Goal: Complete application form

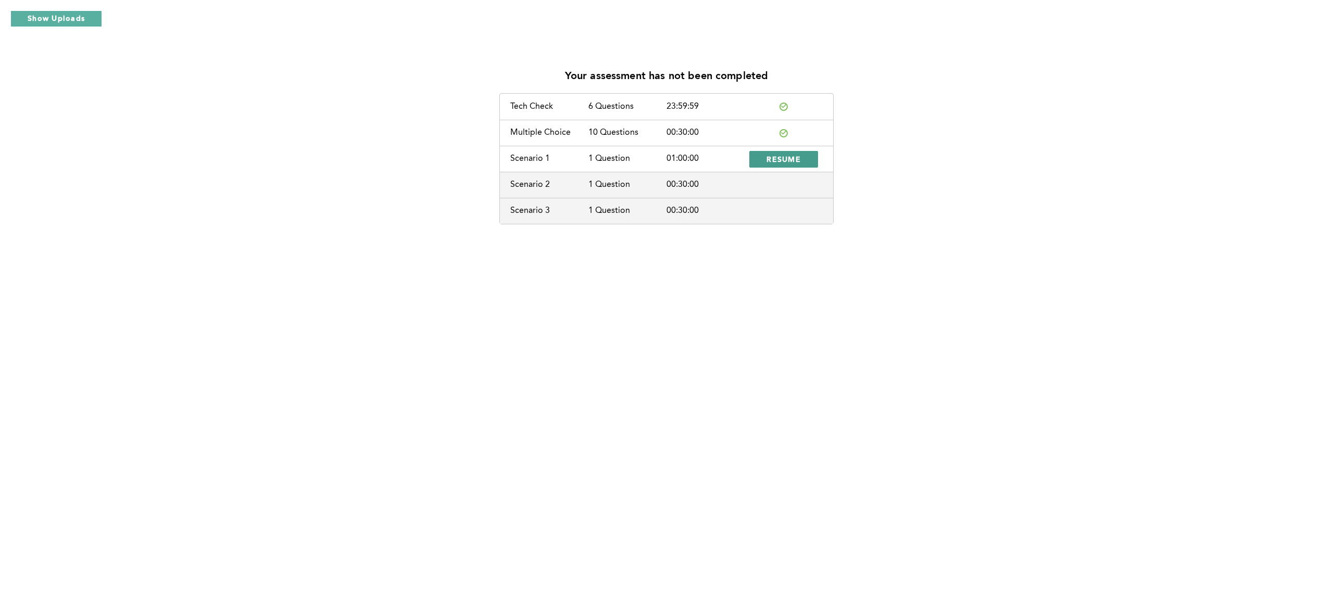
click at [790, 166] on button "RESUME" at bounding box center [783, 159] width 69 height 17
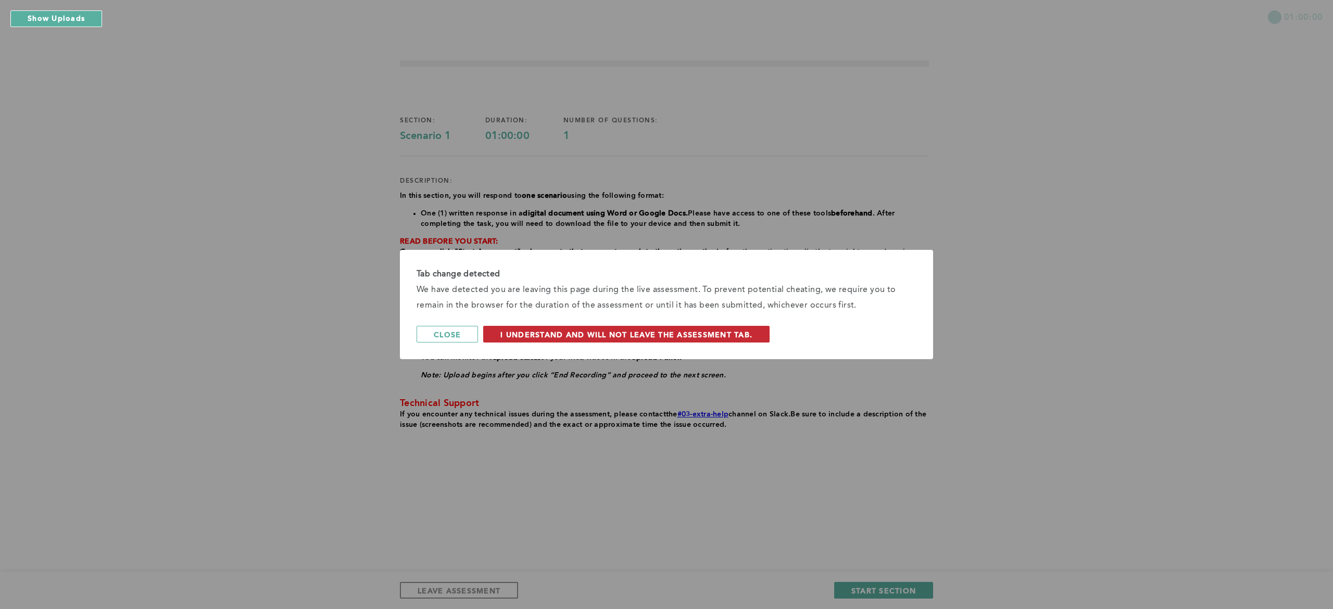
click at [631, 339] on button "I understand and will not leave the assessment tab." at bounding box center [626, 334] width 286 height 17
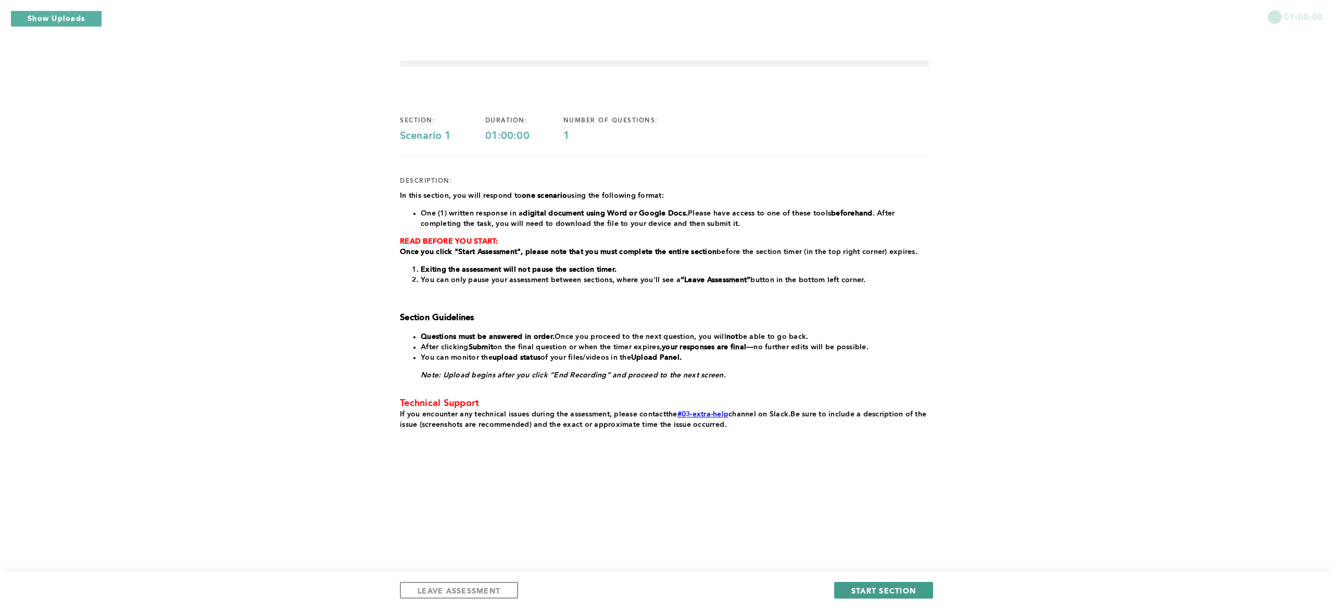
click at [879, 587] on span "START SECTION" at bounding box center [883, 591] width 65 height 10
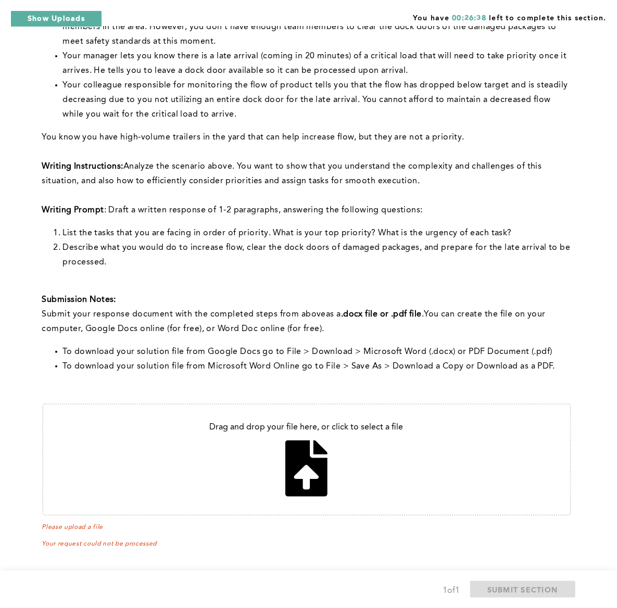
scroll to position [194, 0]
click at [313, 452] on input "file" at bounding box center [306, 460] width 527 height 110
type input "C:\fakepath\Untitled document (1).docx"
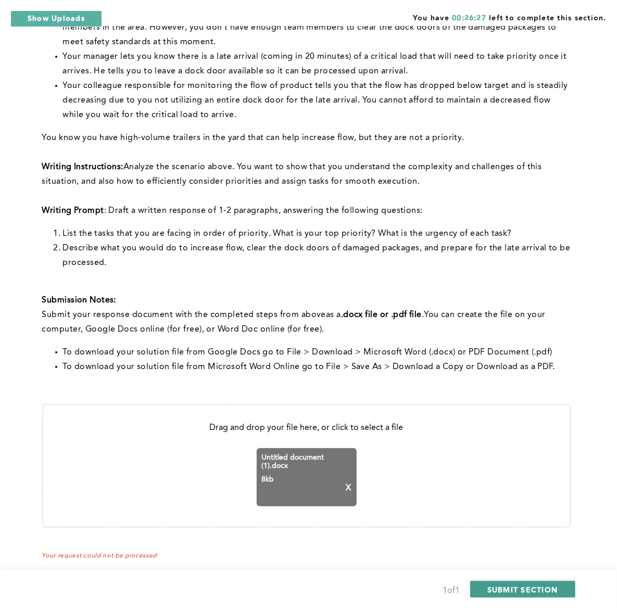
click at [529, 585] on span "SUBMIT SECTION" at bounding box center [522, 590] width 71 height 10
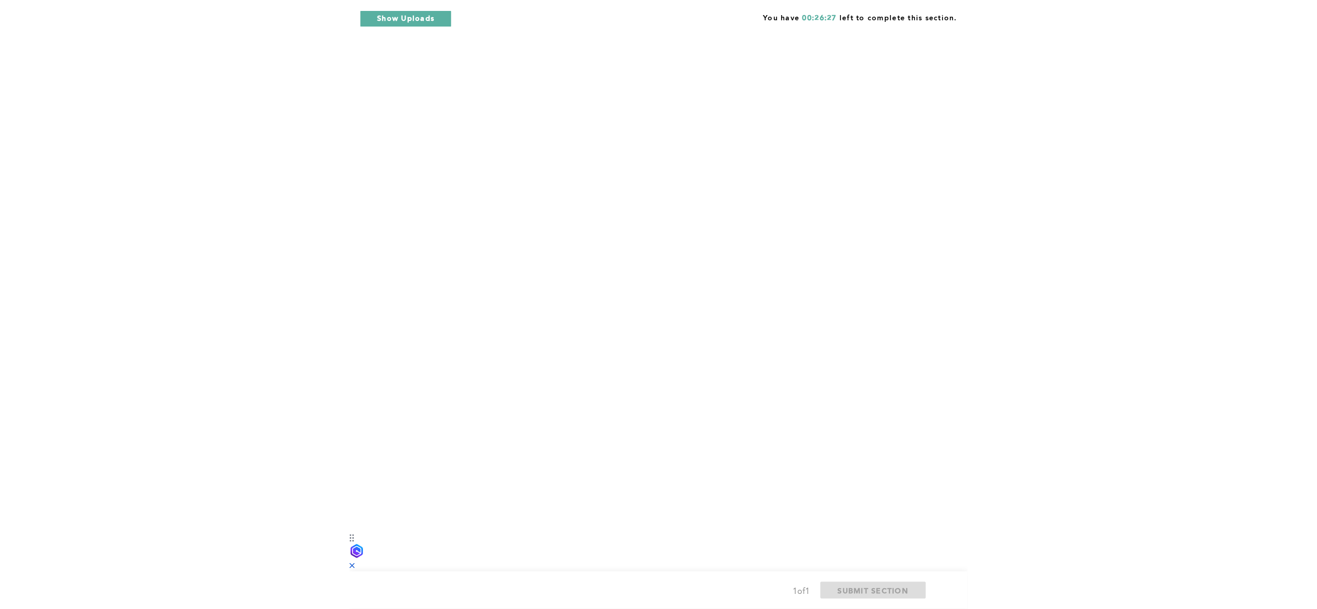
scroll to position [0, 0]
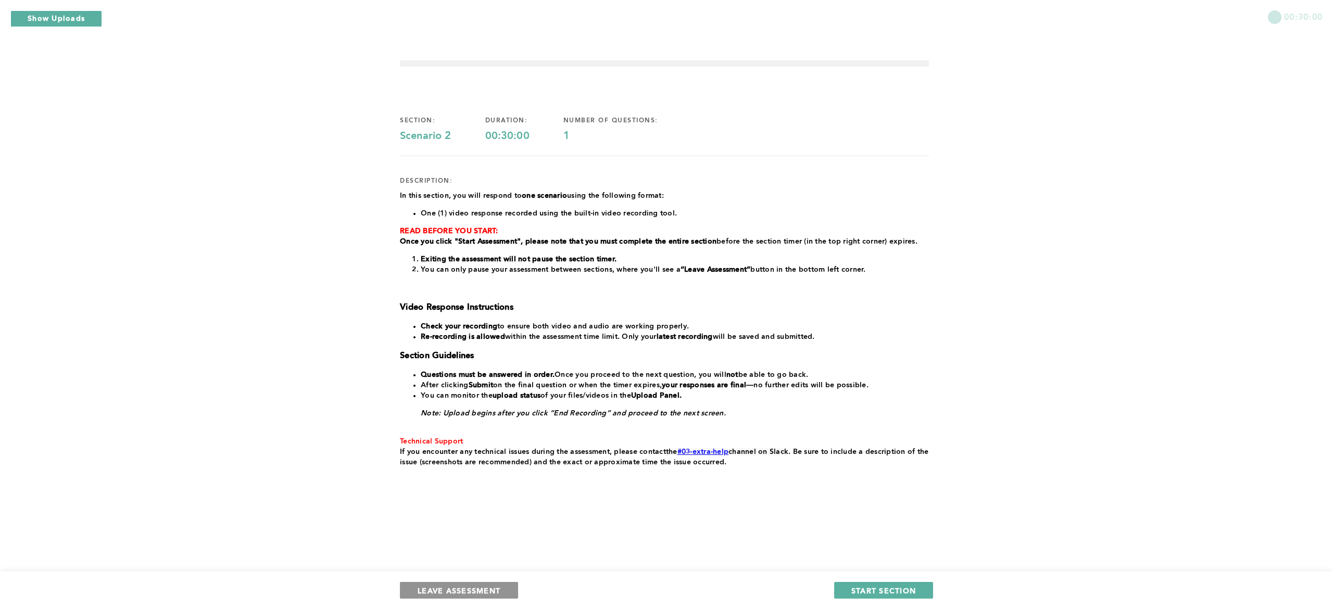
click at [471, 587] on span "LEAVE ASSESSMENT" at bounding box center [459, 591] width 83 height 10
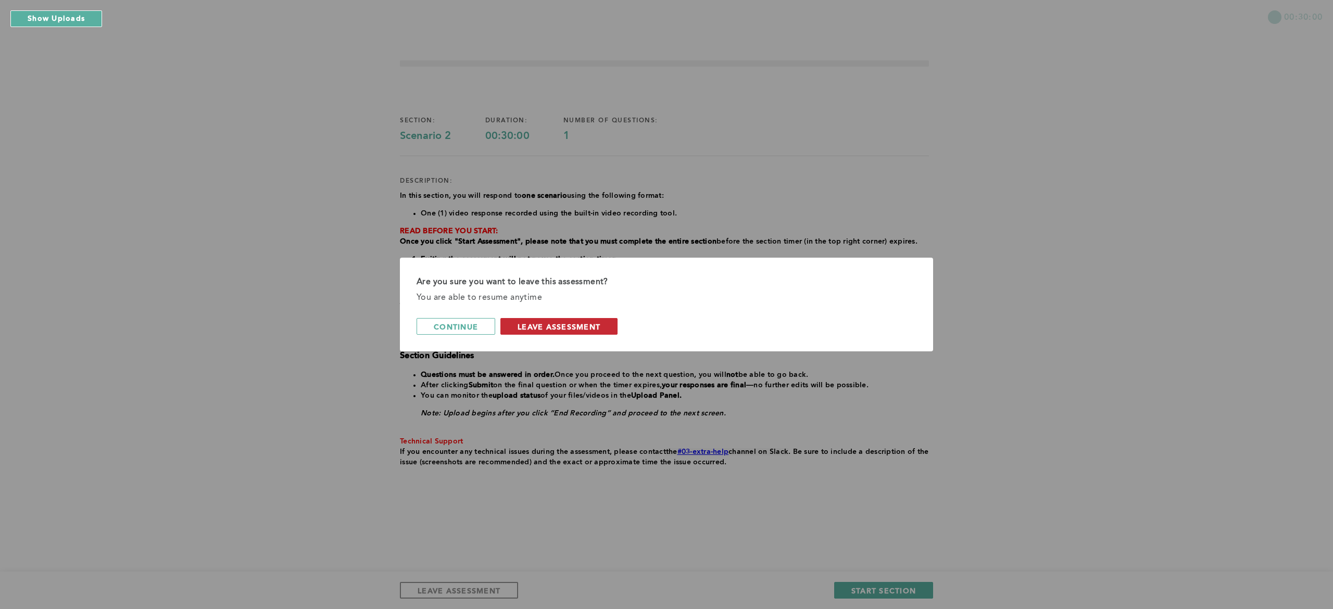
click at [548, 326] on span "leave assessment" at bounding box center [558, 327] width 83 height 10
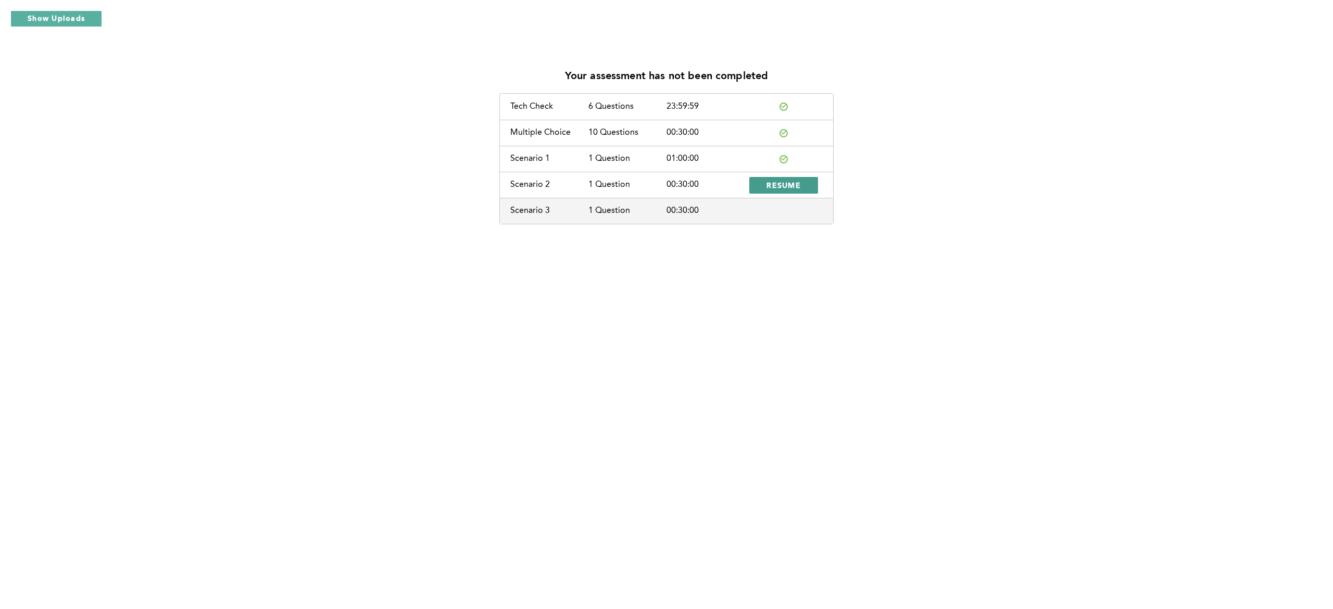
click at [789, 181] on span "RESUME" at bounding box center [783, 185] width 34 height 10
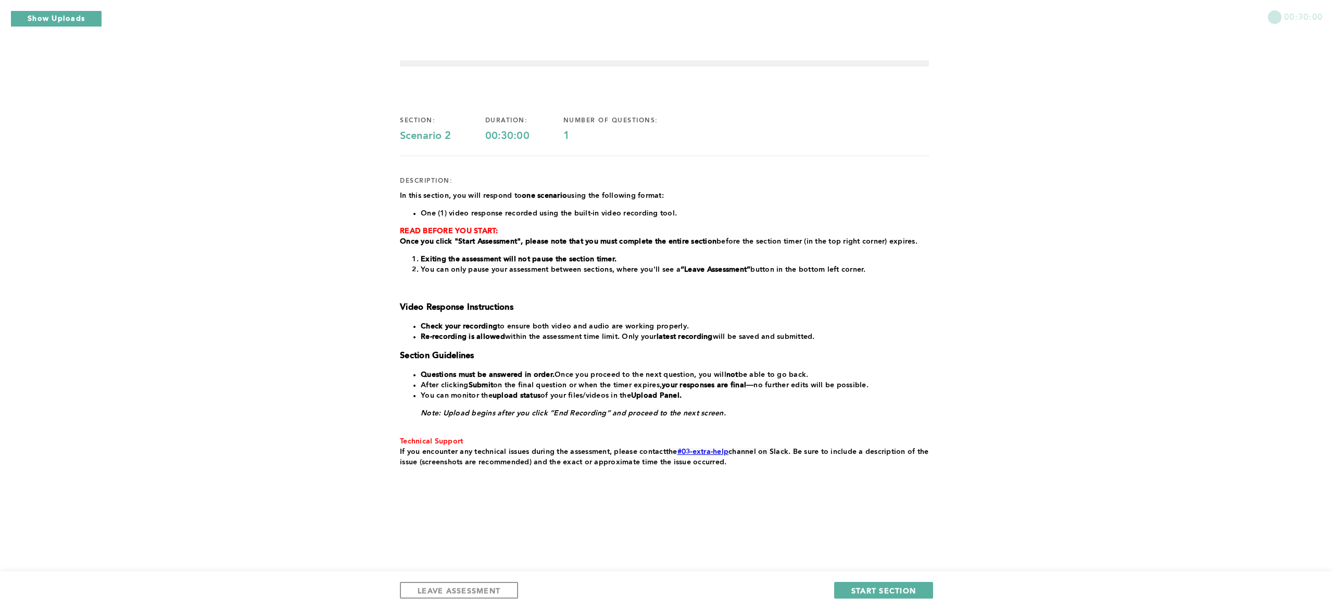
click at [748, 274] on li "You can only pause your assessment between sections, where you'll see a “Leave …" at bounding box center [675, 269] width 508 height 10
click at [886, 589] on span "START SECTION" at bounding box center [883, 591] width 65 height 10
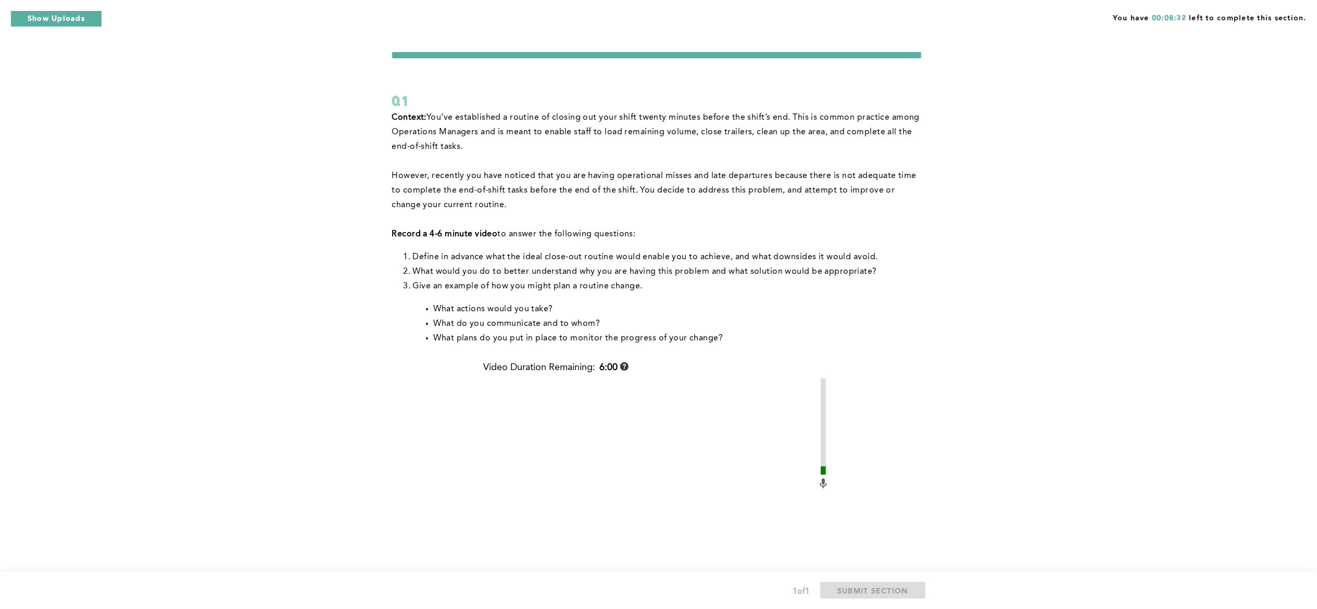
scroll to position [175, 0]
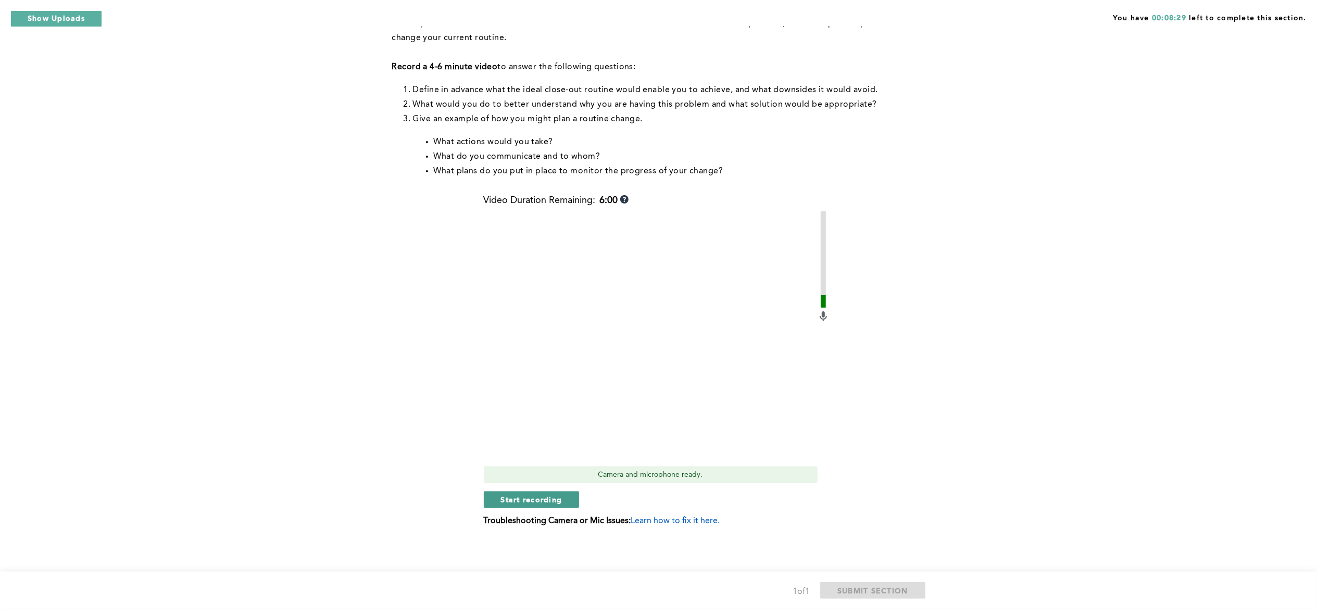
click at [553, 492] on button "Start recording" at bounding box center [532, 499] width 96 height 17
click at [567, 503] on button "Stop recording" at bounding box center [531, 499] width 95 height 17
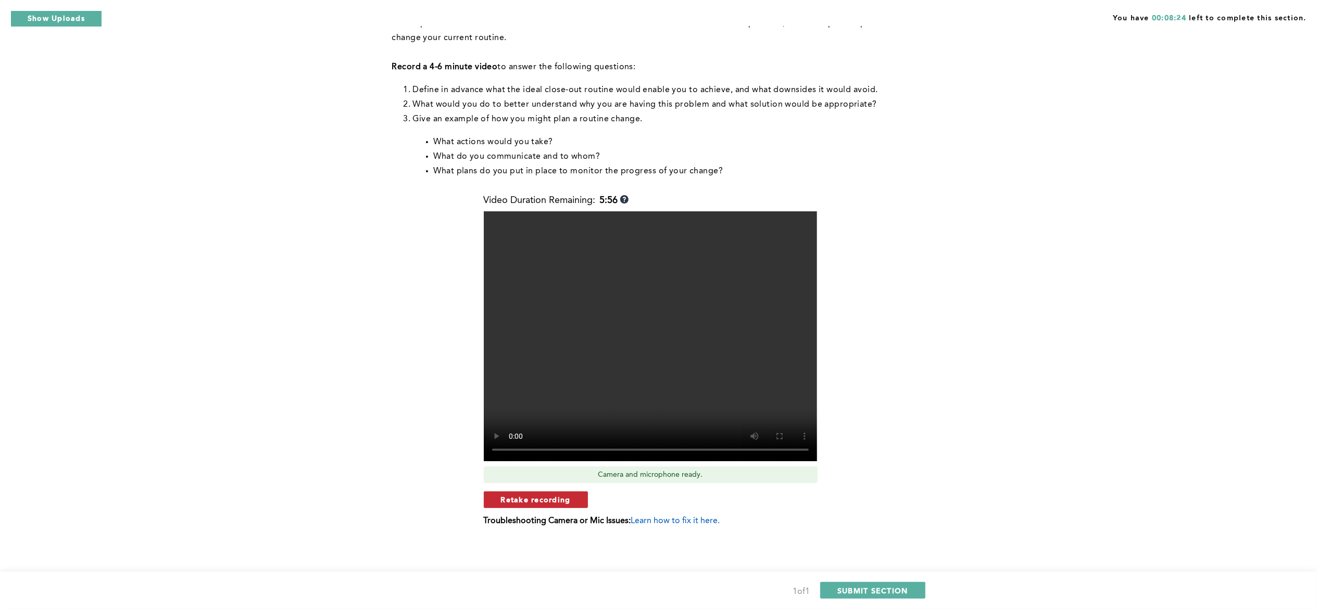
click at [568, 502] on span "Retake recording" at bounding box center [536, 500] width 70 height 10
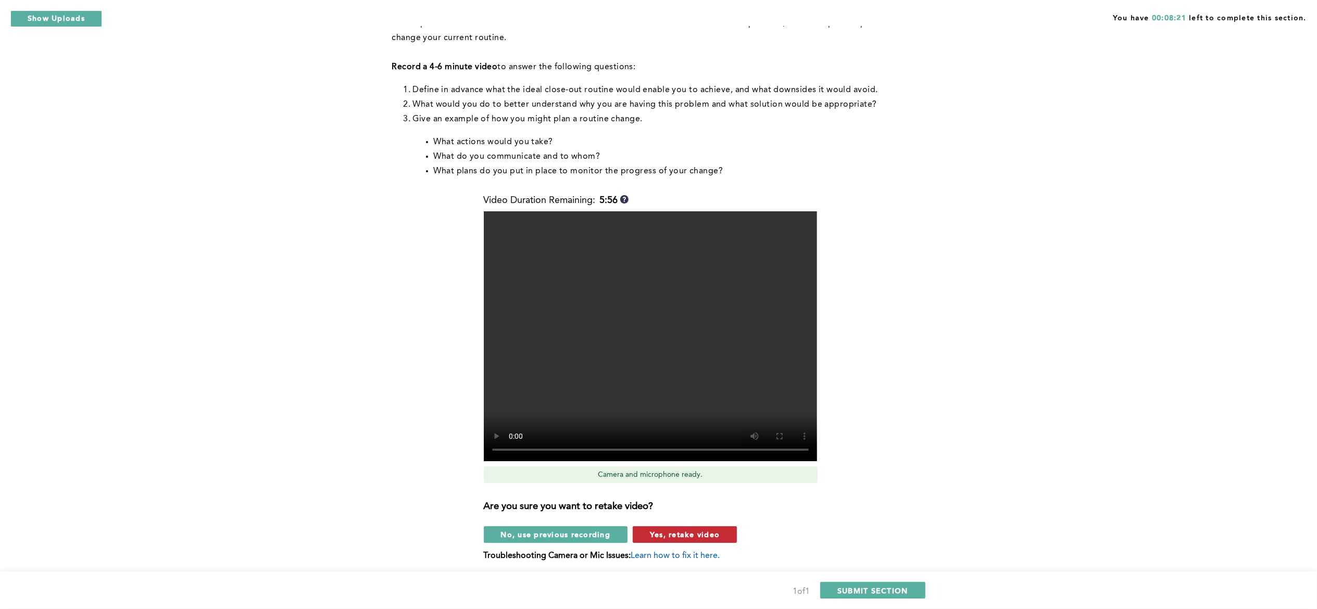
click at [716, 534] on span "Yes, retake video" at bounding box center [685, 534] width 70 height 10
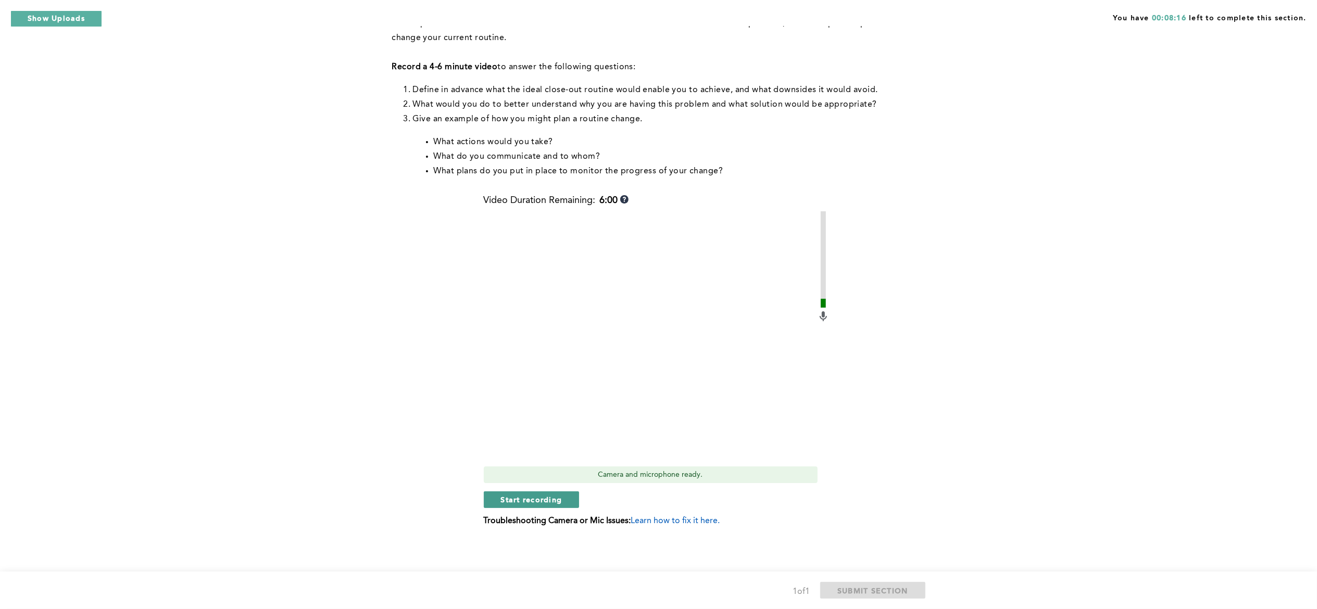
click at [559, 501] on span "Start recording" at bounding box center [531, 500] width 61 height 10
click at [559, 501] on span "Stop recording" at bounding box center [531, 500] width 61 height 10
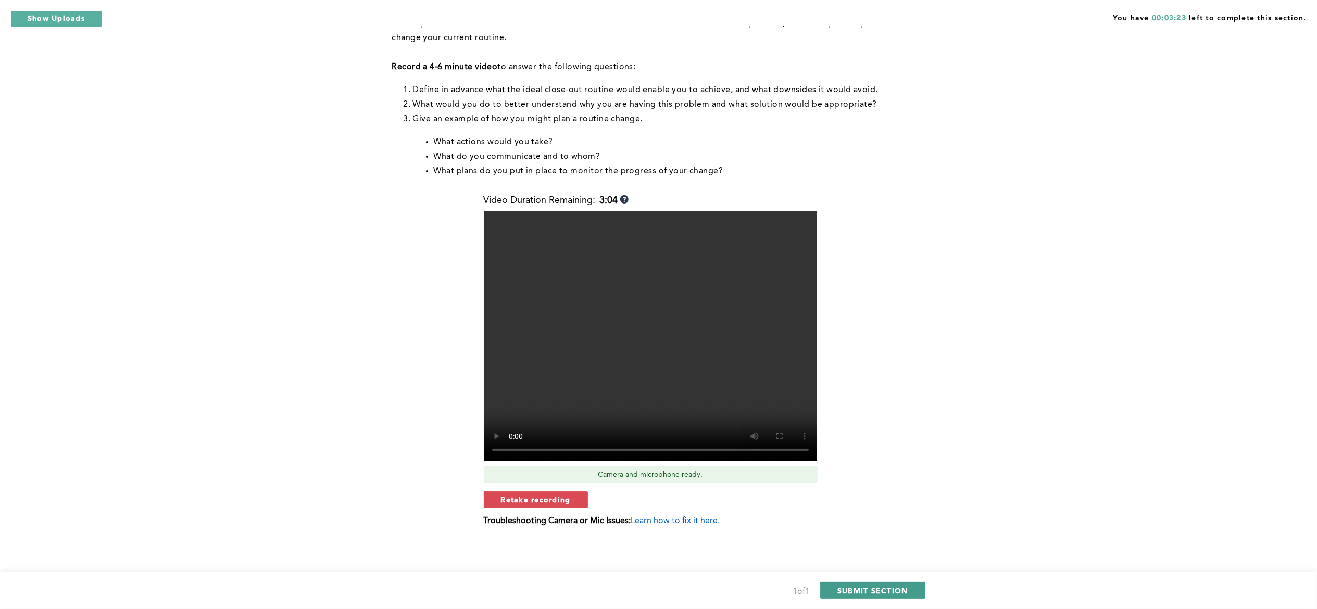
click at [917, 590] on button "SUBMIT SECTION" at bounding box center [872, 590] width 105 height 17
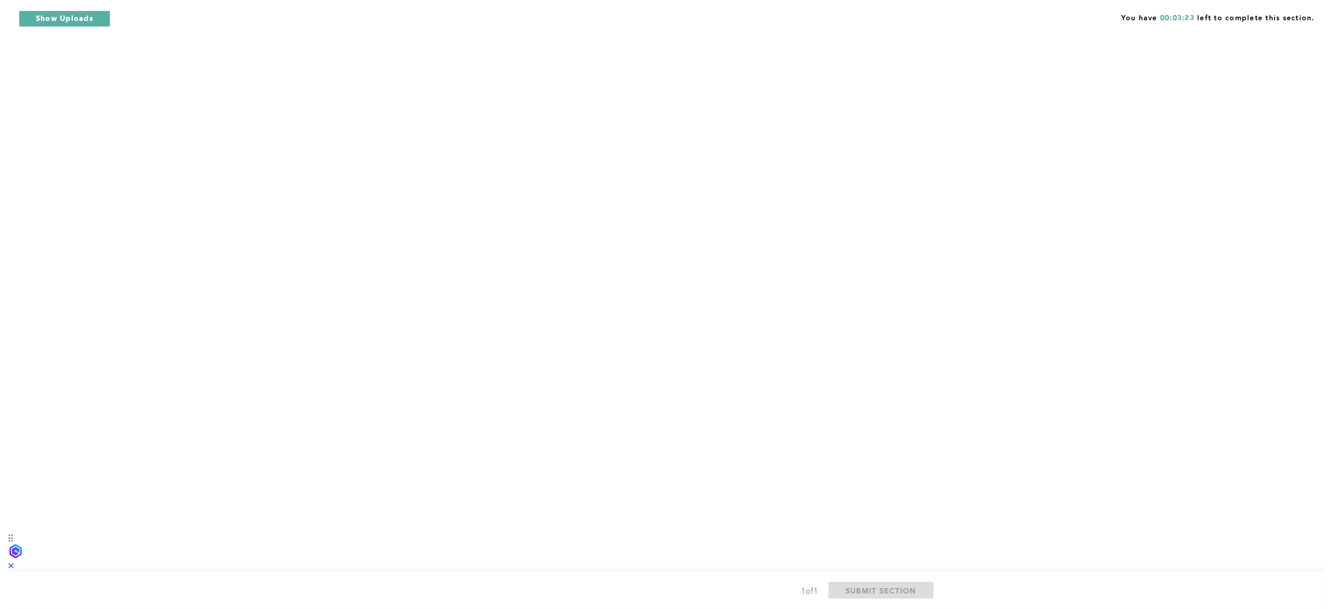
scroll to position [0, 0]
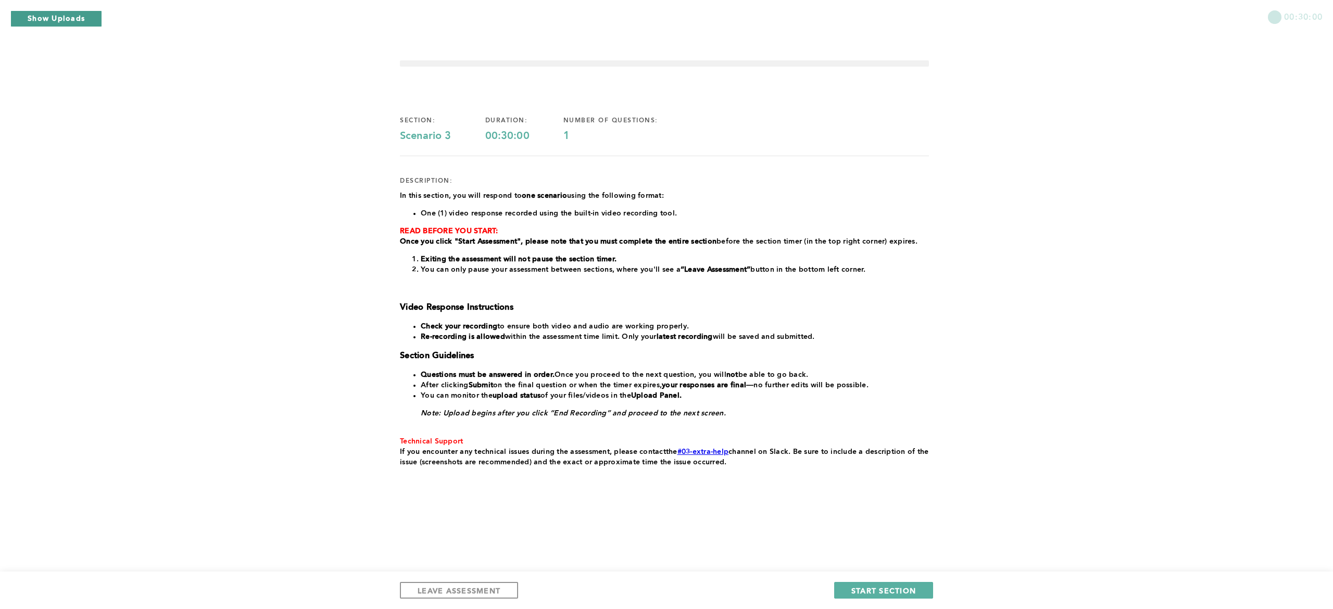
click at [68, 23] on button "Show Uploads" at bounding box center [56, 18] width 92 height 17
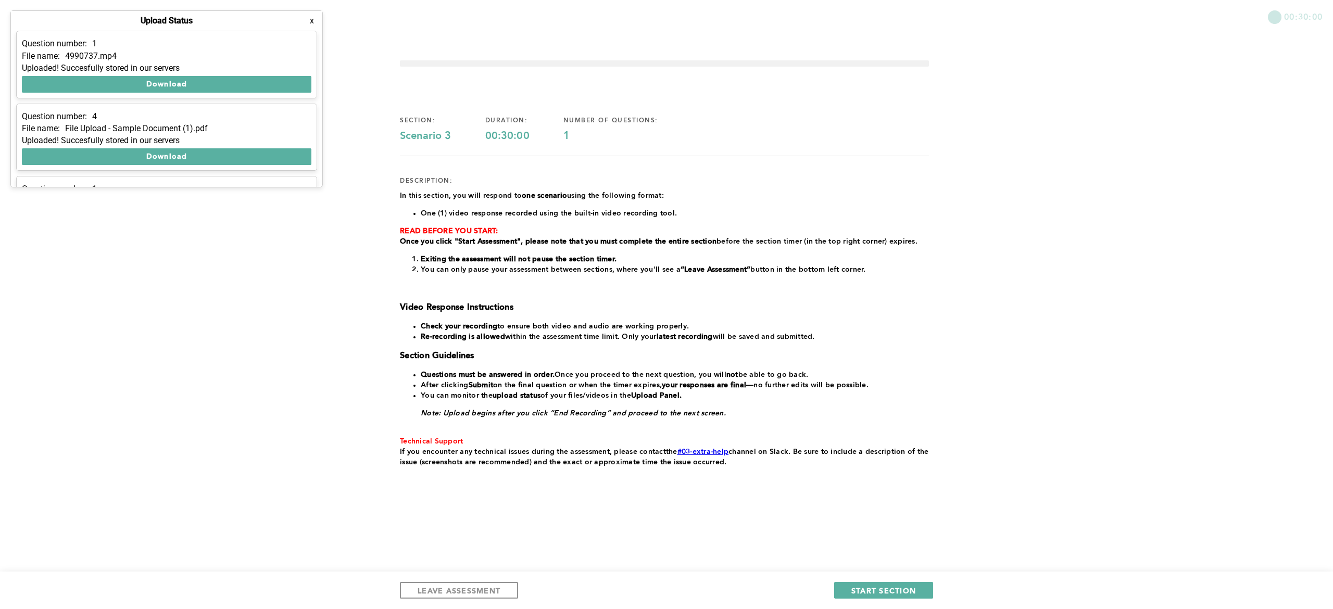
click at [1112, 331] on div "00:30:00 section: Scenario 3 duration: 00:30:00 number of questions: 1 descript…" at bounding box center [666, 304] width 1333 height 609
click at [911, 592] on span "START SECTION" at bounding box center [883, 591] width 65 height 10
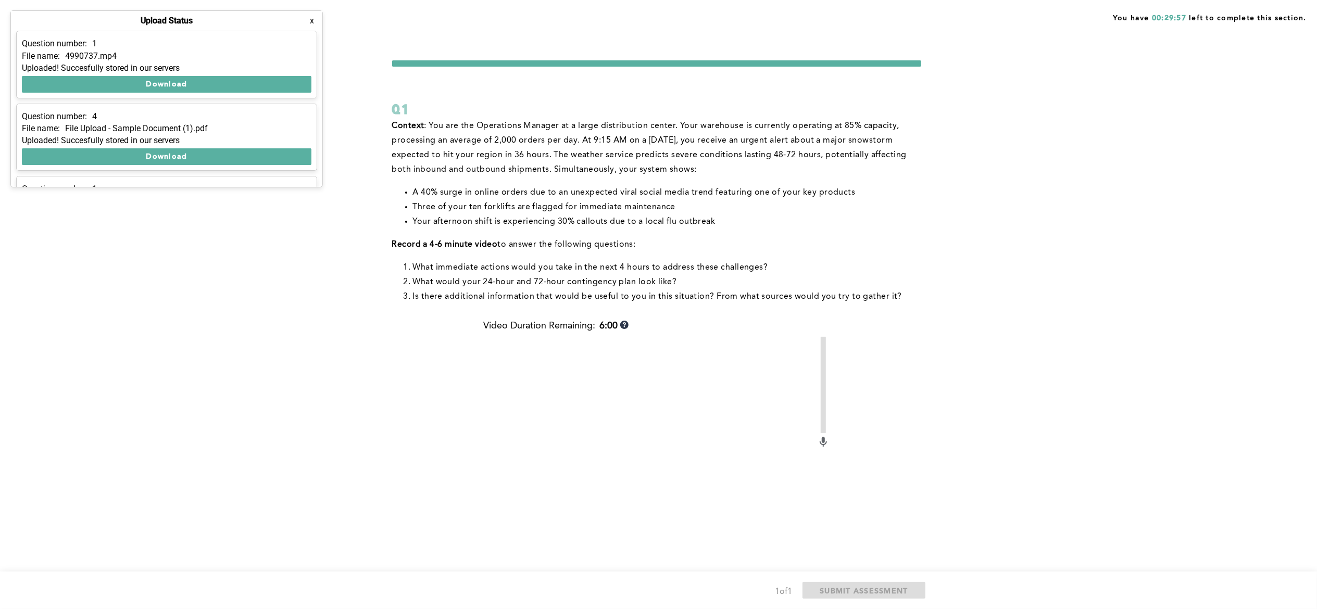
click at [315, 22] on button "x" at bounding box center [312, 21] width 10 height 10
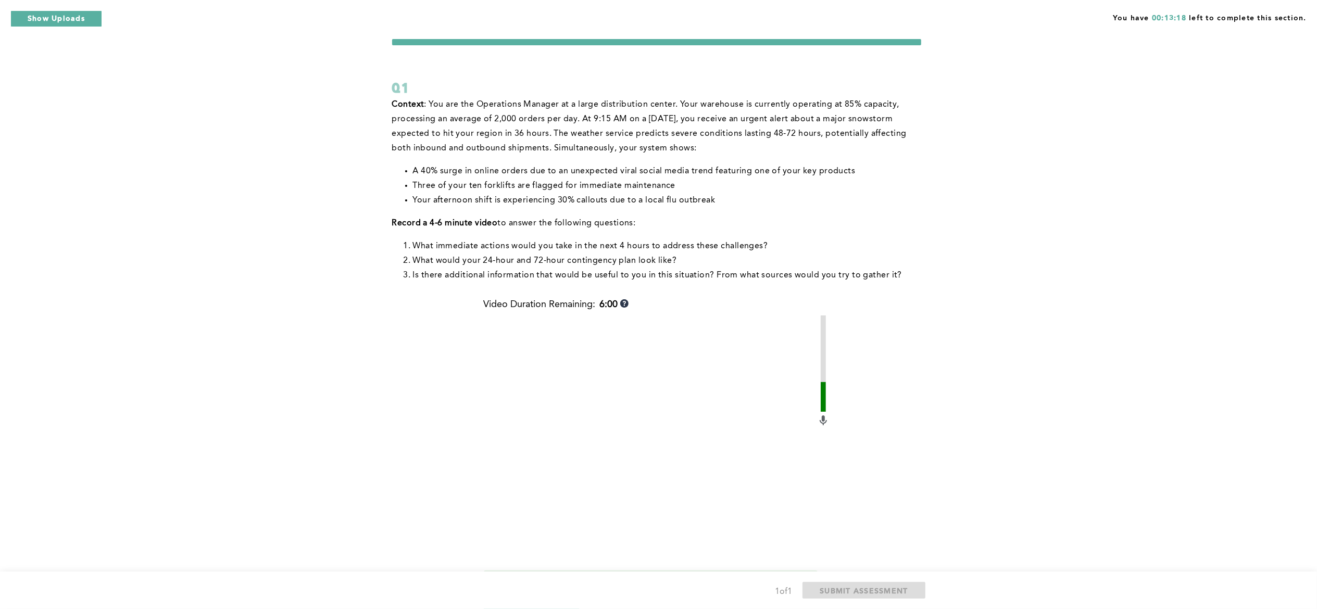
scroll to position [125, 0]
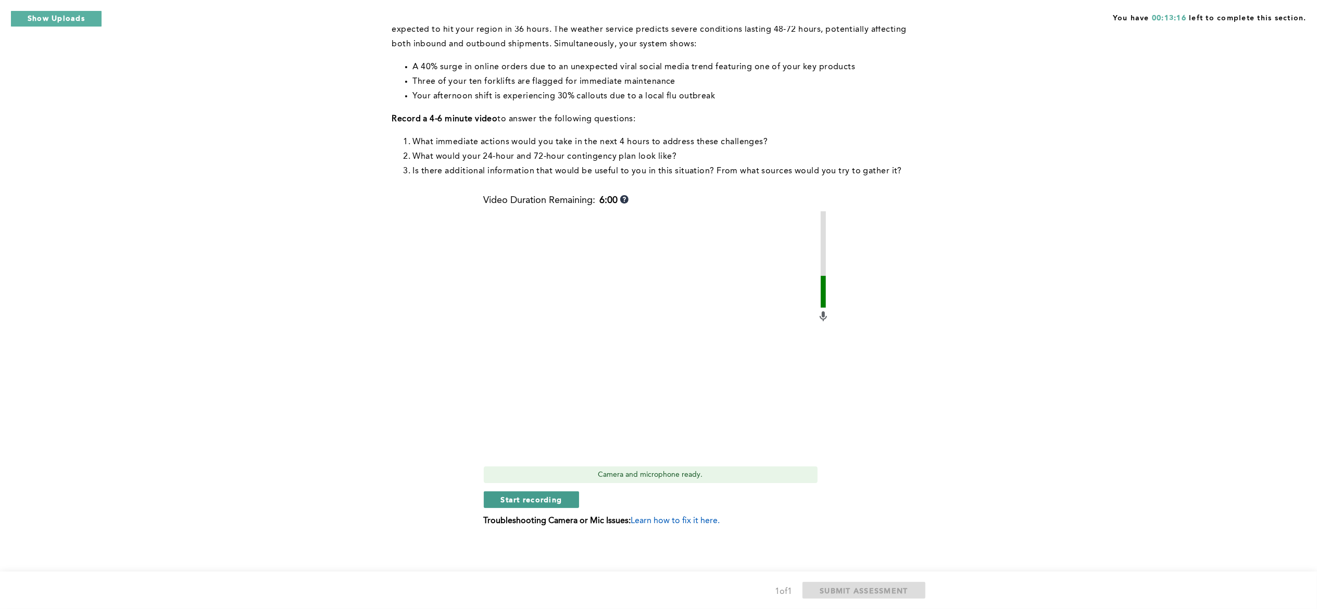
click at [557, 501] on span "Start recording" at bounding box center [531, 500] width 61 height 10
click at [542, 499] on span "Stop recording" at bounding box center [531, 500] width 61 height 10
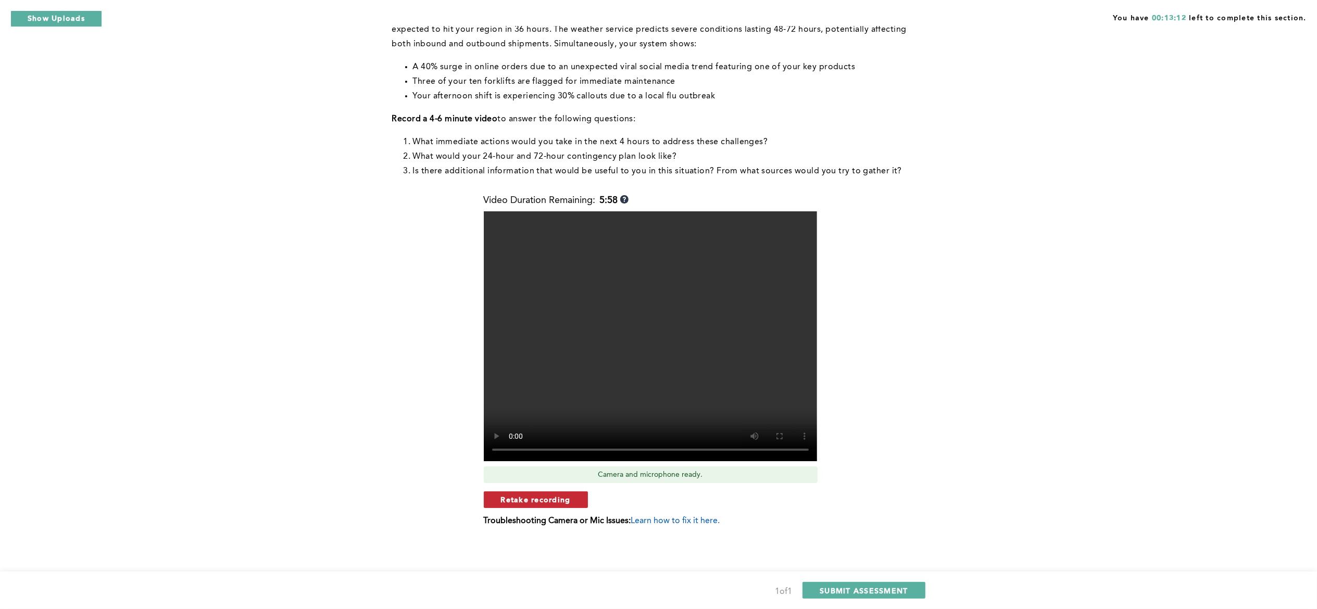
click at [565, 497] on span "Retake recording" at bounding box center [536, 500] width 70 height 10
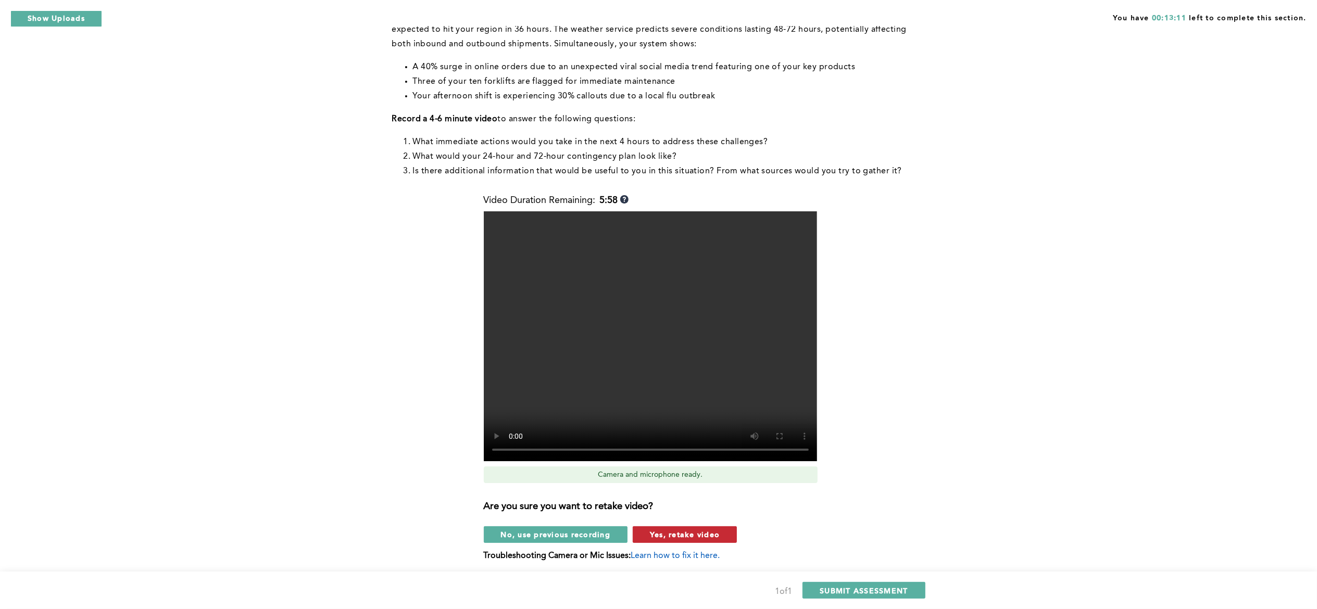
click at [672, 537] on span "Yes, retake video" at bounding box center [685, 534] width 70 height 10
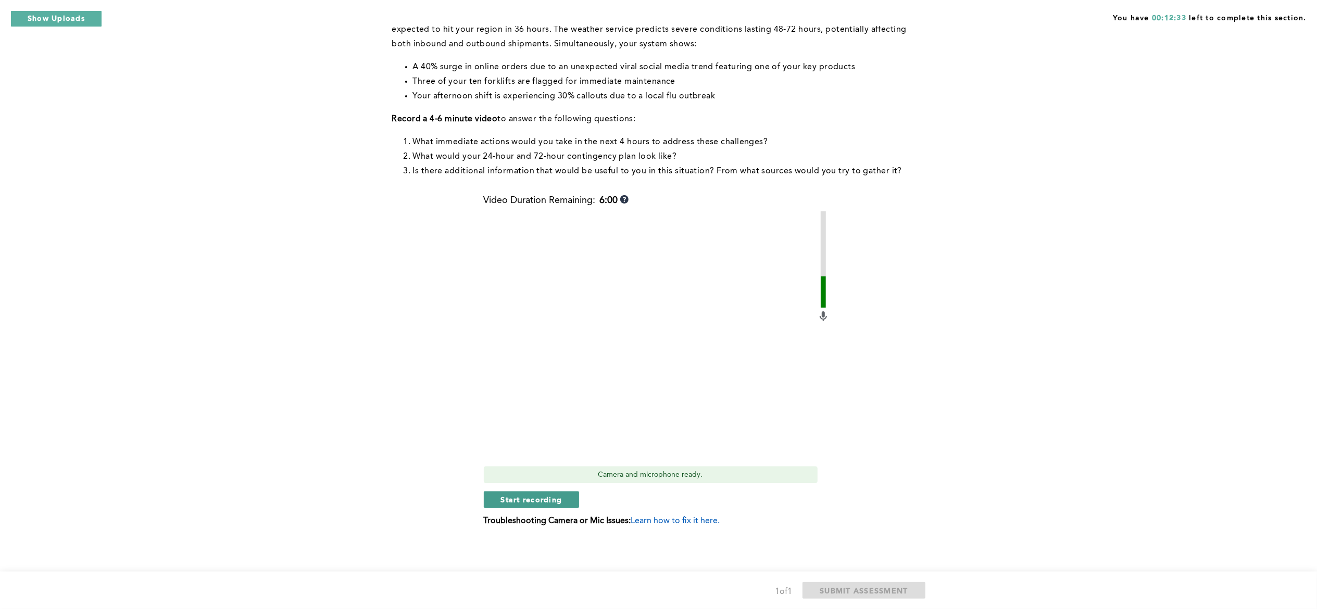
click at [532, 497] on span "Start recording" at bounding box center [531, 500] width 61 height 10
click at [547, 497] on span "Stop recording" at bounding box center [531, 500] width 61 height 10
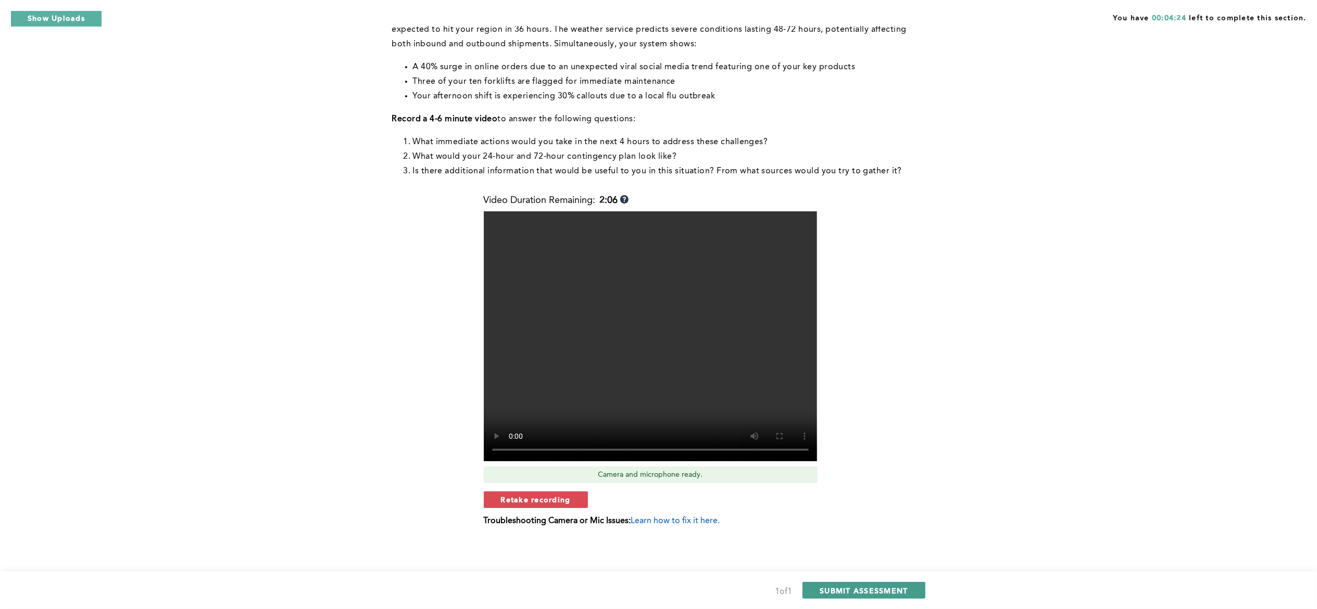
click at [866, 586] on span "SUBMIT ASSESSMENT" at bounding box center [863, 591] width 88 height 10
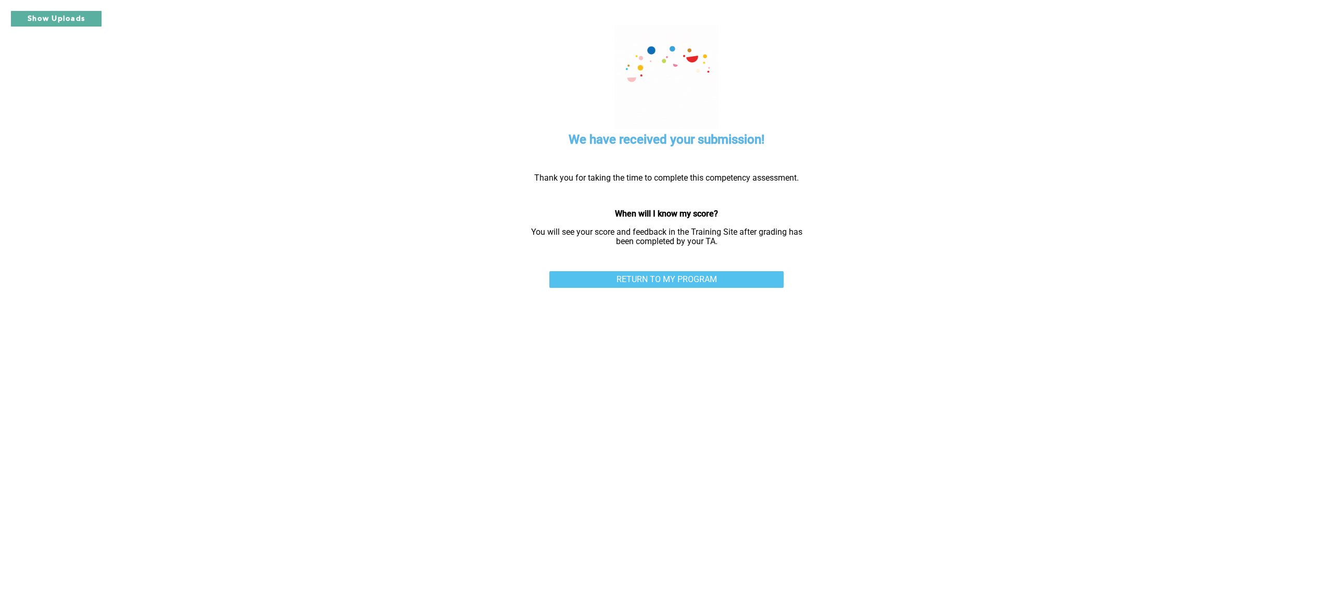
click at [652, 281] on link "RETURN TO MY PROGRAM" at bounding box center [666, 279] width 234 height 17
